Goal: Transaction & Acquisition: Purchase product/service

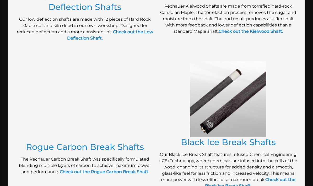
scroll to position [354, 0]
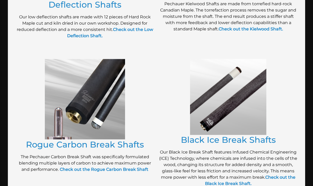
click at [185, 152] on p "Our Black Ice Break Shaft features Infused Chemical Engineering (ICE) Technolog…" at bounding box center [228, 168] width 138 height 38
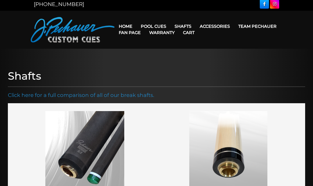
scroll to position [0, 0]
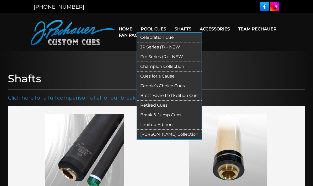
click at [155, 28] on link "Pool Cues" at bounding box center [153, 28] width 34 height 13
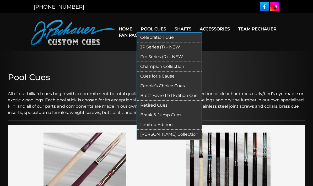
click at [151, 27] on link "Pool Cues" at bounding box center [153, 28] width 34 height 13
click at [159, 104] on link "Retired Cues" at bounding box center [169, 106] width 64 height 10
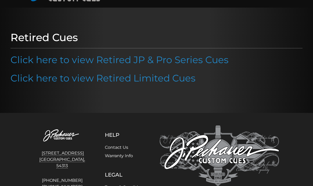
scroll to position [43, 0]
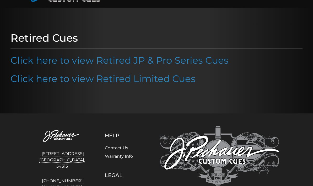
click at [159, 101] on div at bounding box center [156, 60] width 313 height 105
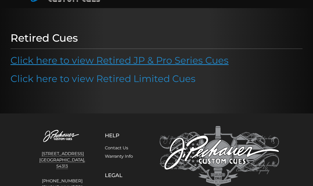
click at [125, 58] on link "Click here to view Retired JP & Pro Series Cues" at bounding box center [119, 60] width 218 height 12
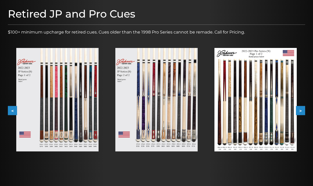
scroll to position [66, 0]
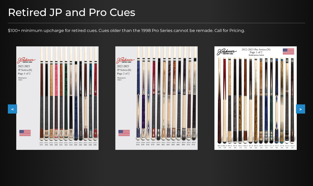
click at [303, 109] on button ">" at bounding box center [300, 108] width 9 height 9
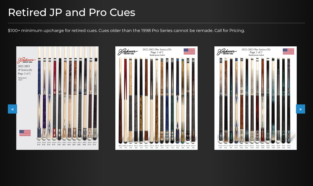
click at [303, 109] on button ">" at bounding box center [300, 108] width 9 height 9
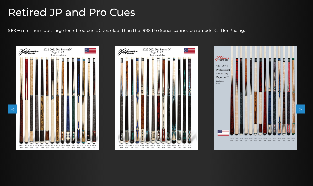
click at [303, 109] on button ">" at bounding box center [300, 108] width 9 height 9
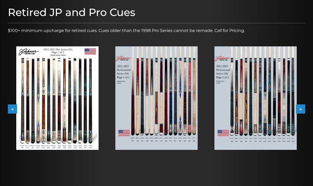
click at [303, 108] on button ">" at bounding box center [300, 108] width 9 height 9
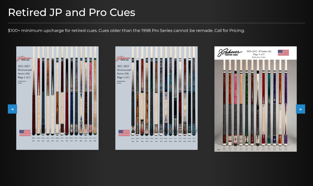
click at [303, 108] on button ">" at bounding box center [300, 108] width 9 height 9
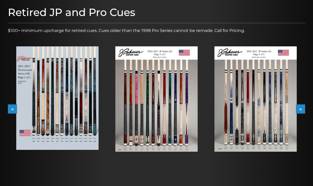
click at [303, 108] on button ">" at bounding box center [300, 108] width 9 height 9
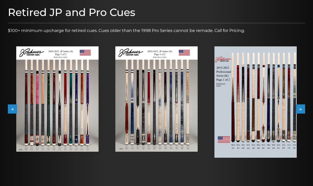
click at [303, 108] on button ">" at bounding box center [300, 108] width 9 height 9
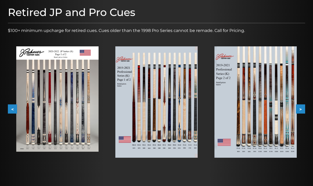
click at [303, 108] on button ">" at bounding box center [300, 108] width 9 height 9
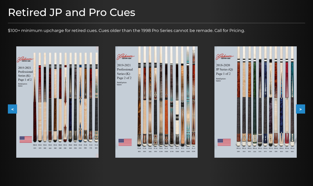
click at [303, 108] on button ">" at bounding box center [300, 108] width 9 height 9
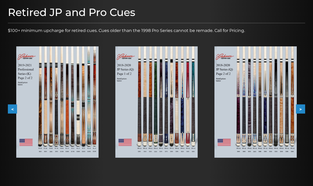
click at [303, 108] on button ">" at bounding box center [300, 108] width 9 height 9
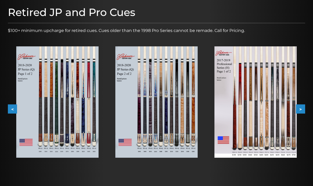
click at [303, 109] on button ">" at bounding box center [300, 108] width 9 height 9
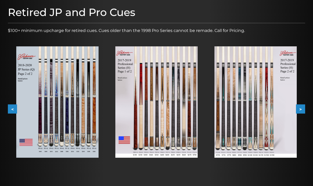
click at [303, 109] on button ">" at bounding box center [300, 108] width 9 height 9
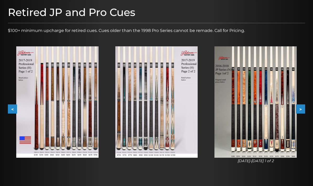
click at [303, 108] on button ">" at bounding box center [300, 108] width 9 height 9
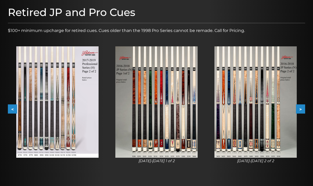
click at [303, 108] on button ">" at bounding box center [300, 108] width 9 height 9
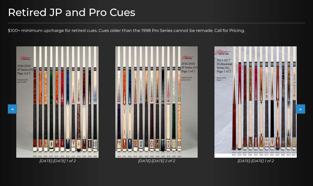
click at [303, 108] on button ">" at bounding box center [300, 108] width 9 height 9
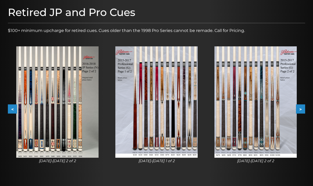
click at [303, 108] on button ">" at bounding box center [300, 108] width 9 height 9
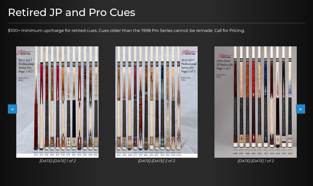
click at [303, 108] on button ">" at bounding box center [300, 108] width 9 height 9
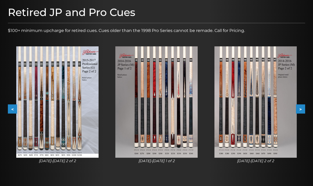
click at [303, 108] on button ">" at bounding box center [300, 108] width 9 height 9
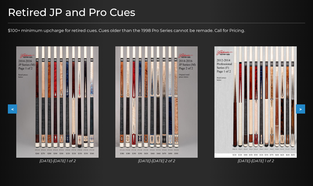
click at [303, 108] on button ">" at bounding box center [300, 108] width 9 height 9
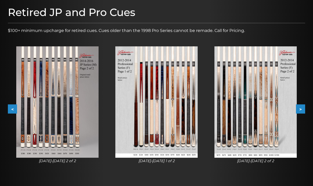
click at [303, 108] on button ">" at bounding box center [300, 108] width 9 height 9
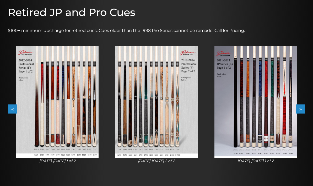
click at [303, 108] on button ">" at bounding box center [300, 108] width 9 height 9
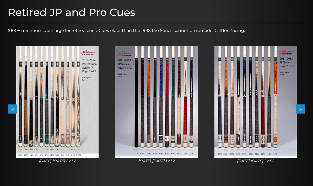
click at [303, 108] on button ">" at bounding box center [300, 108] width 9 height 9
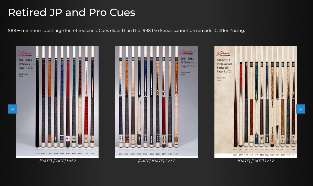
click at [303, 108] on button ">" at bounding box center [300, 108] width 9 height 9
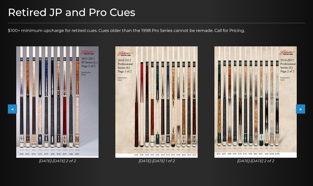
click at [303, 108] on button ">" at bounding box center [300, 108] width 9 height 9
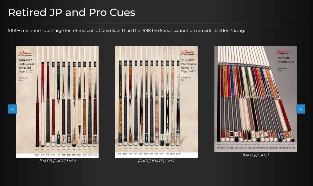
click at [303, 109] on button ">" at bounding box center [300, 108] width 9 height 9
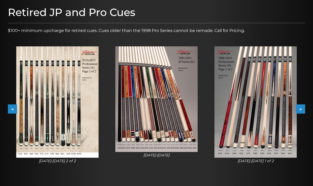
click at [303, 109] on button ">" at bounding box center [300, 108] width 9 height 9
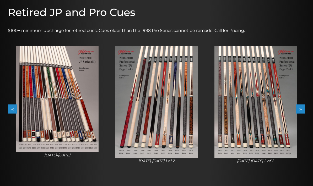
click at [303, 109] on button ">" at bounding box center [300, 108] width 9 height 9
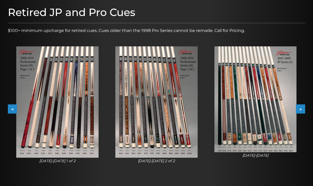
click at [303, 109] on button ">" at bounding box center [300, 108] width 9 height 9
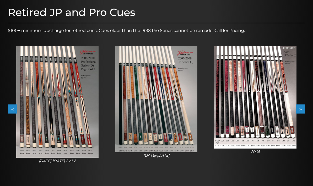
click at [303, 109] on button ">" at bounding box center [300, 108] width 9 height 9
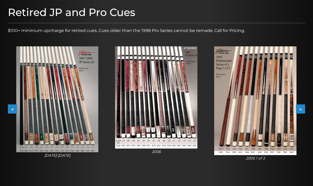
click at [301, 108] on button ">" at bounding box center [300, 108] width 9 height 9
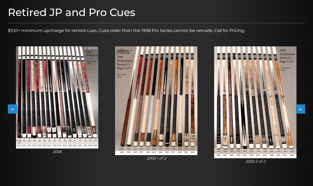
click at [301, 108] on button ">" at bounding box center [300, 108] width 9 height 9
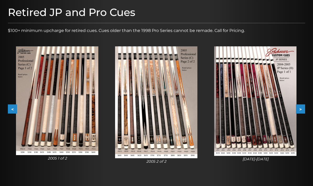
click at [301, 108] on button ">" at bounding box center [300, 108] width 9 height 9
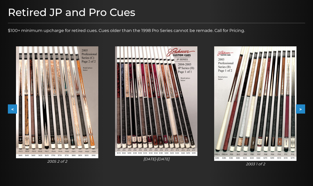
click at [301, 108] on button ">" at bounding box center [300, 108] width 9 height 9
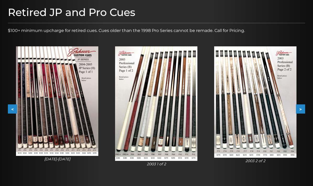
click at [301, 108] on button ">" at bounding box center [300, 108] width 9 height 9
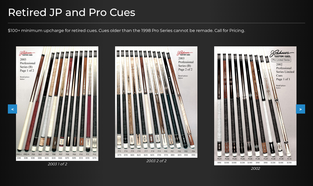
click at [301, 108] on button ">" at bounding box center [300, 108] width 9 height 9
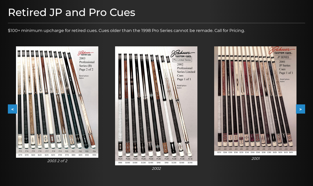
click at [301, 108] on button ">" at bounding box center [300, 108] width 9 height 9
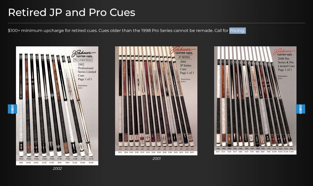
click at [301, 108] on button ">" at bounding box center [300, 108] width 9 height 9
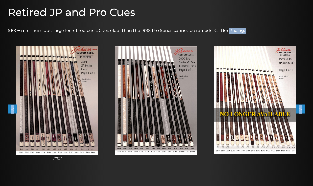
click at [301, 108] on button ">" at bounding box center [300, 108] width 9 height 9
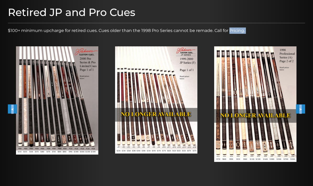
click at [146, 137] on img at bounding box center [156, 99] width 82 height 107
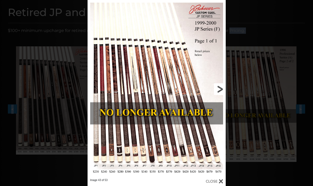
click at [218, 89] on link at bounding box center [194, 89] width 62 height 178
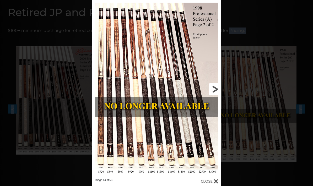
click at [218, 89] on link at bounding box center [192, 89] width 58 height 178
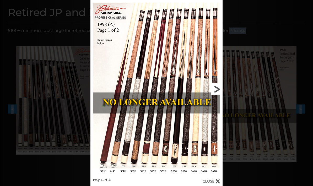
click at [218, 89] on link at bounding box center [192, 89] width 59 height 178
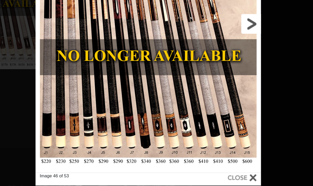
scroll to position [116, 31]
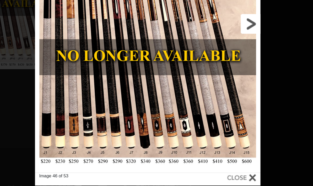
click at [221, 15] on link at bounding box center [251, 76] width 61 height 178
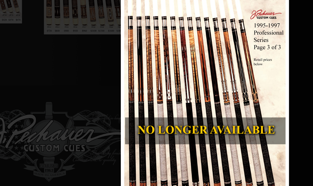
scroll to position [199, 115]
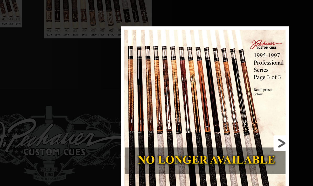
click at [228, 101] on link at bounding box center [257, 109] width 58 height 178
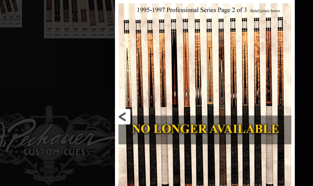
click at [153, 88] on link at bounding box center [184, 89] width 62 height 178
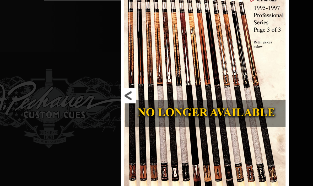
scroll to position [200, 115]
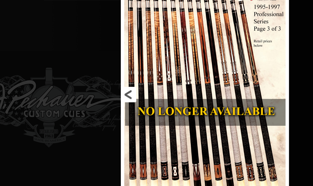
click at [158, 71] on link at bounding box center [187, 100] width 58 height 178
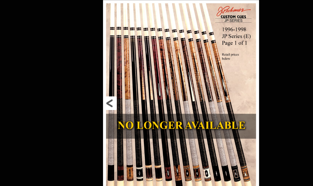
scroll to position [521, 344]
click at [73, 28] on div "Image 46 of 53" at bounding box center [198, 100] width 313 height 186
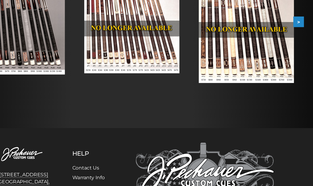
scroll to position [0, 0]
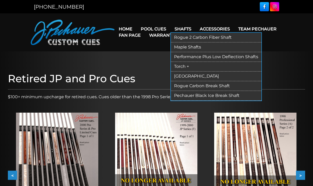
click at [185, 37] on link "Rogue 2 Carbon Fiber Shaft" at bounding box center [216, 38] width 90 height 10
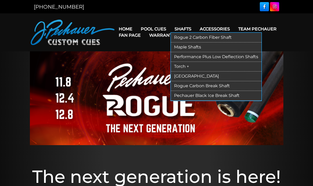
click at [186, 47] on link "Maple Shafts" at bounding box center [216, 47] width 90 height 10
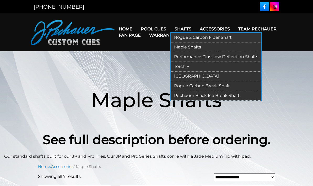
click at [191, 56] on link "Performance Plus Low Deflection Shafts" at bounding box center [216, 57] width 90 height 10
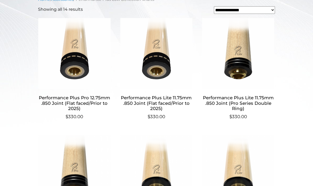
scroll to position [174, 0]
click at [77, 72] on img at bounding box center [74, 54] width 73 height 71
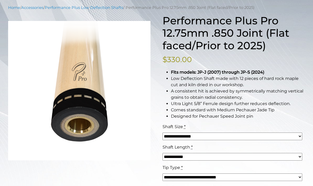
scroll to position [69, 0]
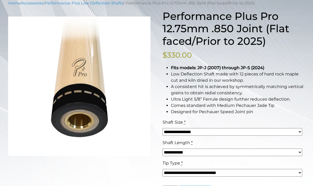
select select "*****"
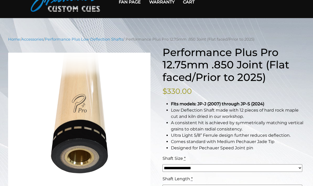
scroll to position [0, 0]
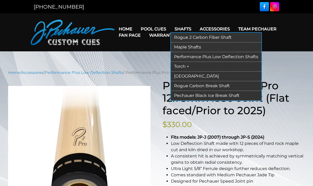
click at [187, 65] on link "Torch +" at bounding box center [216, 67] width 90 height 10
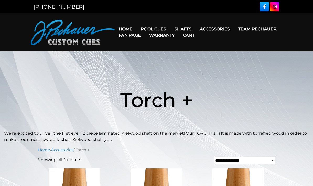
click at [145, 29] on link "Fan Page" at bounding box center [129, 35] width 30 height 13
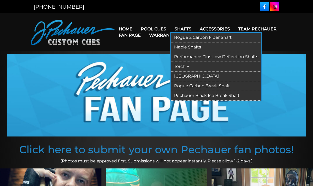
click at [184, 77] on link "[GEOGRAPHIC_DATA]" at bounding box center [216, 77] width 90 height 10
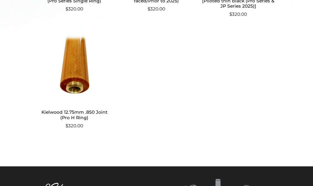
scroll to position [284, 0]
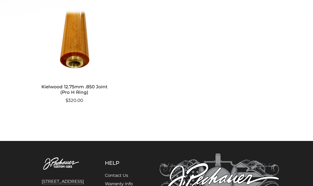
click at [73, 167] on img at bounding box center [62, 164] width 57 height 21
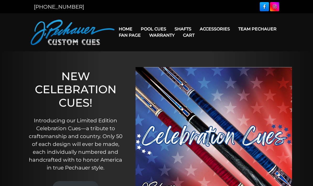
click at [73, 146] on p "Introducing our Limited Edition Celebration Cues—a tribute to craftsmanship and…" at bounding box center [75, 144] width 99 height 55
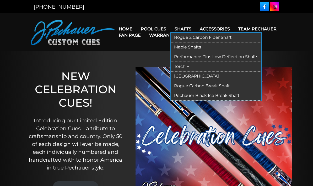
click at [184, 28] on link "Shafts" at bounding box center [182, 28] width 25 height 13
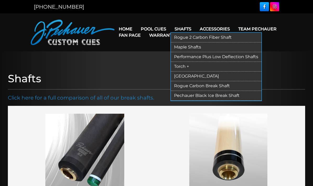
click at [196, 85] on link "Rogue Carbon Break Shaft" at bounding box center [216, 86] width 90 height 10
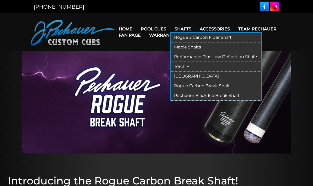
click at [190, 96] on link "Pechauer Black Ice Break Shaft" at bounding box center [216, 96] width 90 height 10
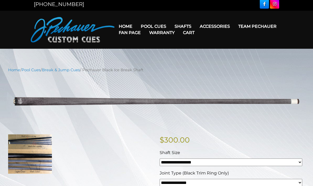
click at [103, 164] on p at bounding box center [80, 153] width 145 height 39
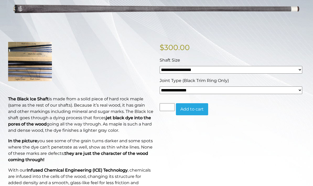
scroll to position [68, 0]
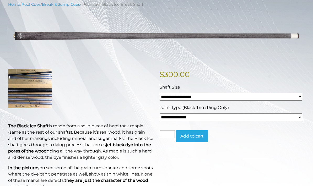
select select "*****"
